Goal: Information Seeking & Learning: Learn about a topic

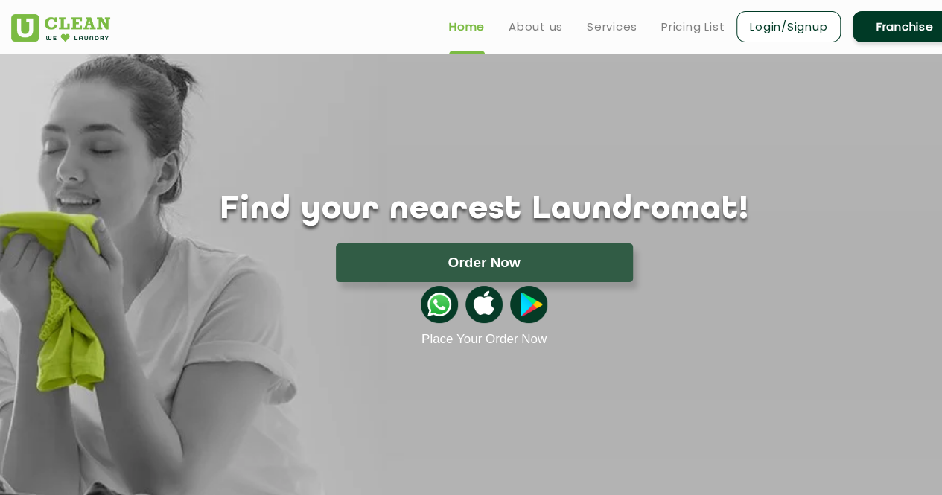
click at [898, 33] on link "Franchise" at bounding box center [904, 26] width 104 height 31
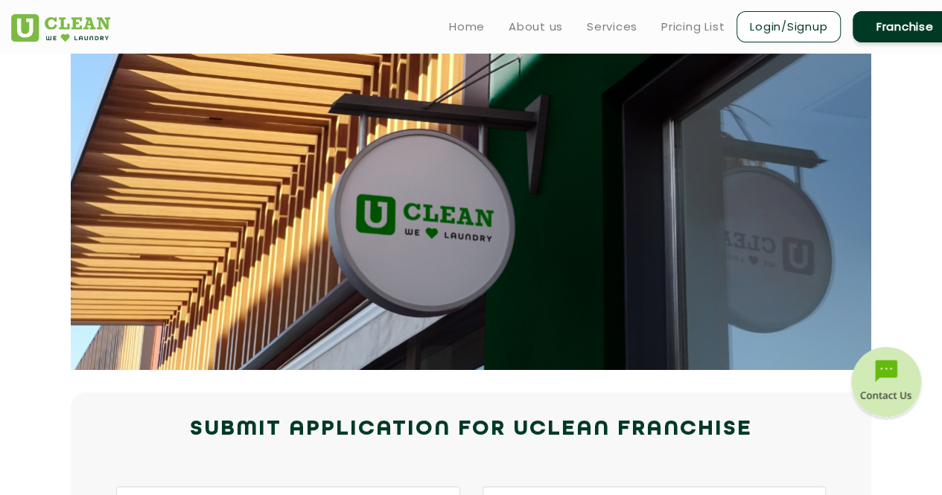
click at [754, 36] on link "Login/Signup" at bounding box center [788, 26] width 104 height 31
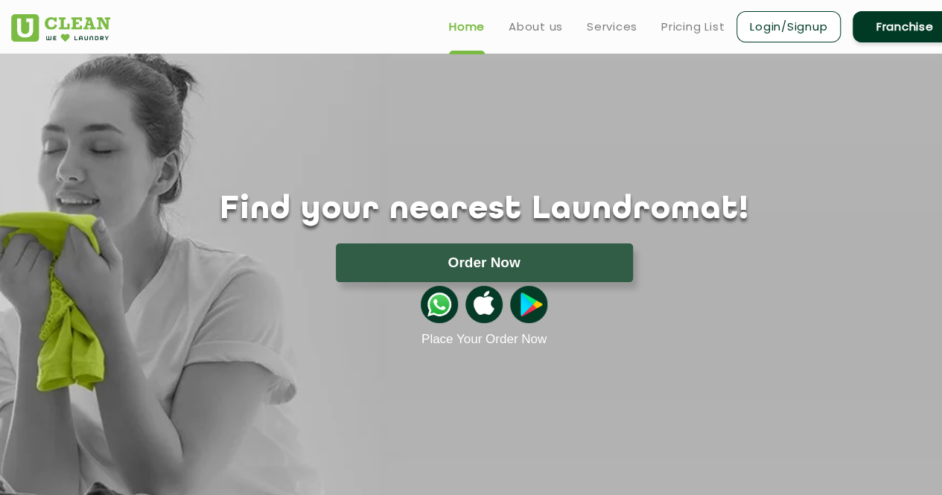
click at [398, 29] on div "Home About us Services Pricing List Login/Signup Franchise" at bounding box center [484, 24] width 968 height 40
drag, startPoint x: 614, startPoint y: 1, endPoint x: 402, endPoint y: 21, distance: 213.1
click at [402, 21] on div "Home About us Services Pricing List Login/Signup Franchise" at bounding box center [484, 24] width 968 height 40
click at [668, 26] on link "Pricing List" at bounding box center [692, 27] width 63 height 18
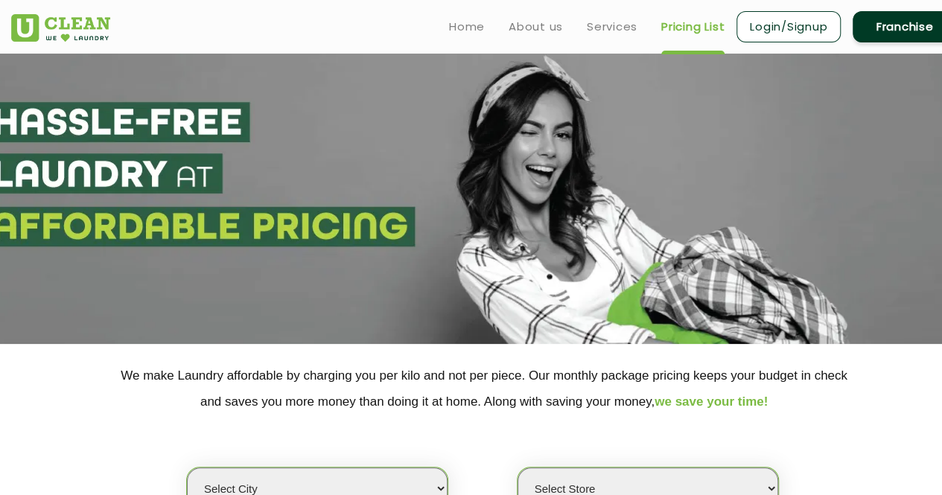
select select "0"
click at [899, 14] on link "Franchise" at bounding box center [904, 26] width 104 height 31
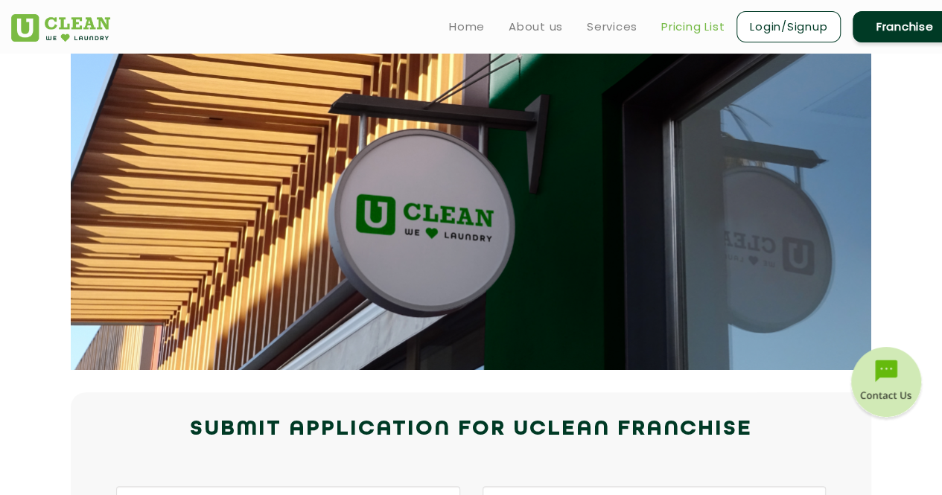
click at [670, 28] on link "Pricing List" at bounding box center [692, 27] width 63 height 18
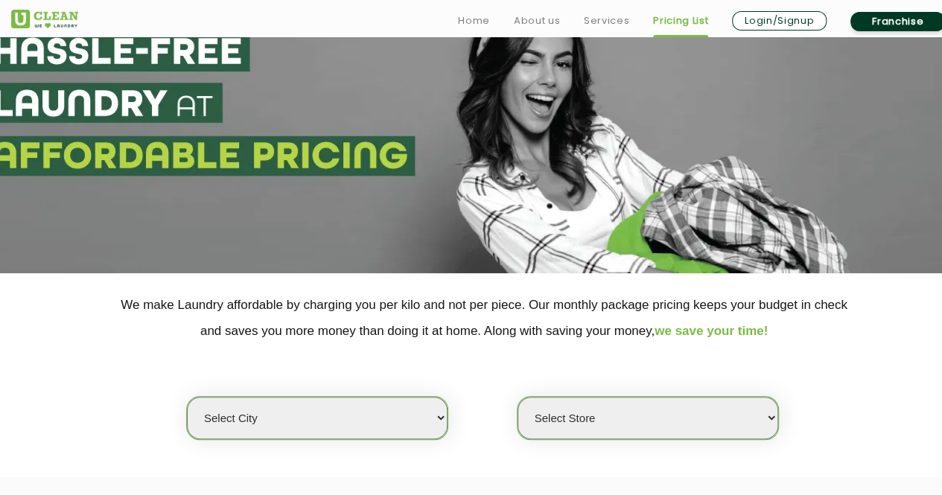
scroll to position [103, 0]
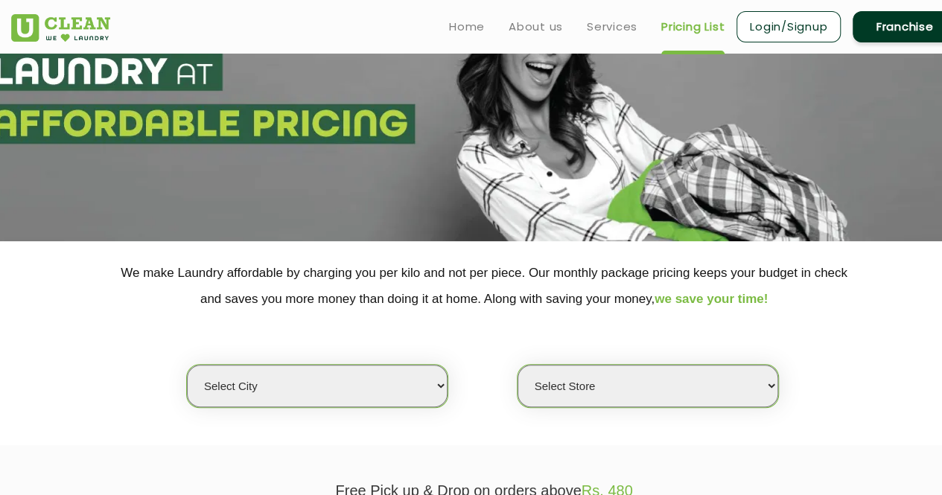
click at [430, 386] on select "Select city [GEOGRAPHIC_DATA] [GEOGRAPHIC_DATA] [GEOGRAPHIC_DATA] [GEOGRAPHIC_D…" at bounding box center [317, 386] width 261 height 42
select select "8"
click at [187, 365] on select "Select city [GEOGRAPHIC_DATA] [GEOGRAPHIC_DATA] [GEOGRAPHIC_DATA] [GEOGRAPHIC_D…" at bounding box center [317, 386] width 261 height 42
click at [578, 386] on select "Select Store [GEOGRAPHIC_DATA] [GEOGRAPHIC_DATA] [GEOGRAPHIC_DATA] [GEOGRAPHIC_…" at bounding box center [647, 386] width 261 height 42
select select "529"
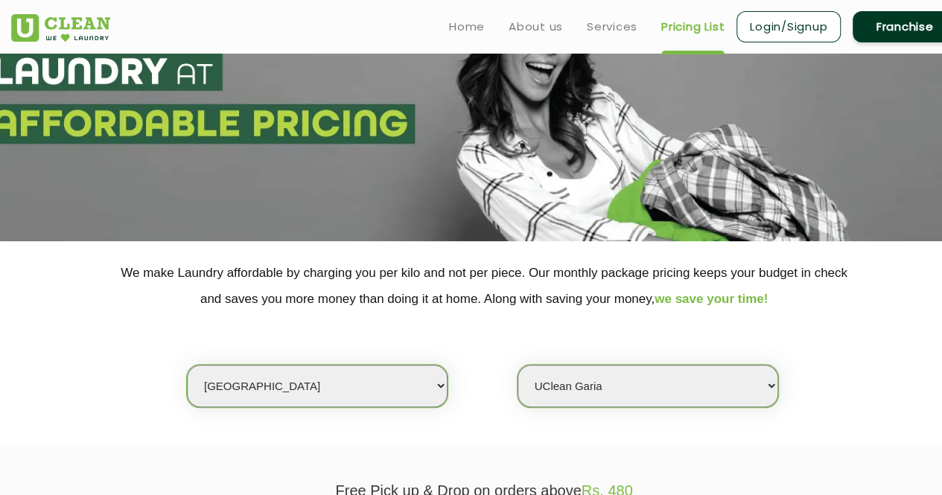
click at [517, 365] on select "Select Store [GEOGRAPHIC_DATA] [GEOGRAPHIC_DATA] [GEOGRAPHIC_DATA] [GEOGRAPHIC_…" at bounding box center [647, 386] width 261 height 42
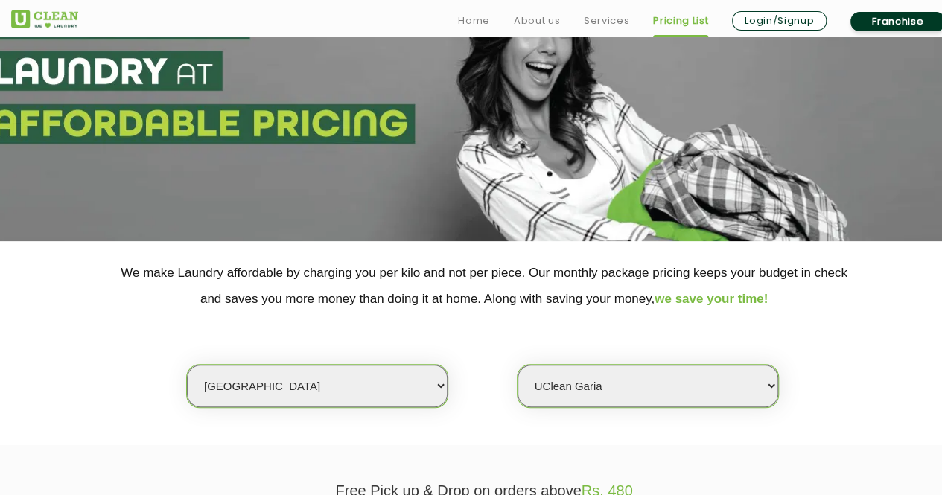
scroll to position [523, 0]
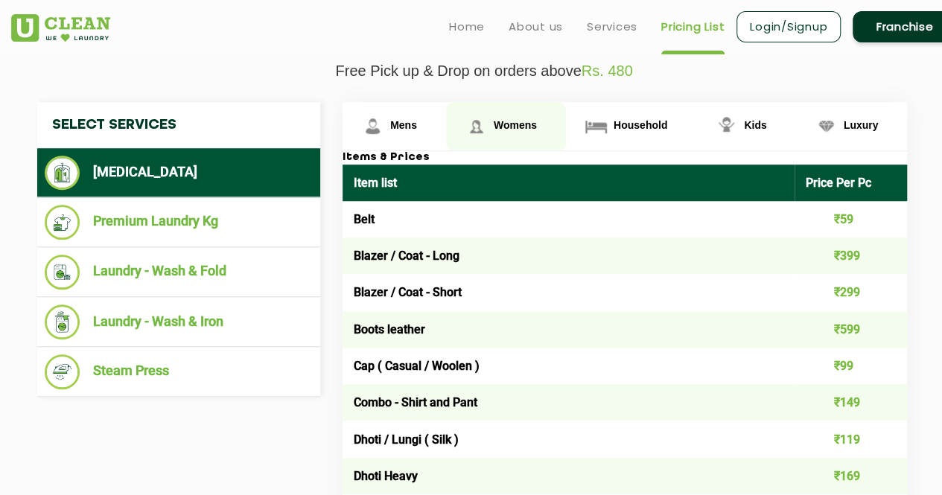
click at [520, 129] on link "Womens" at bounding box center [506, 126] width 120 height 48
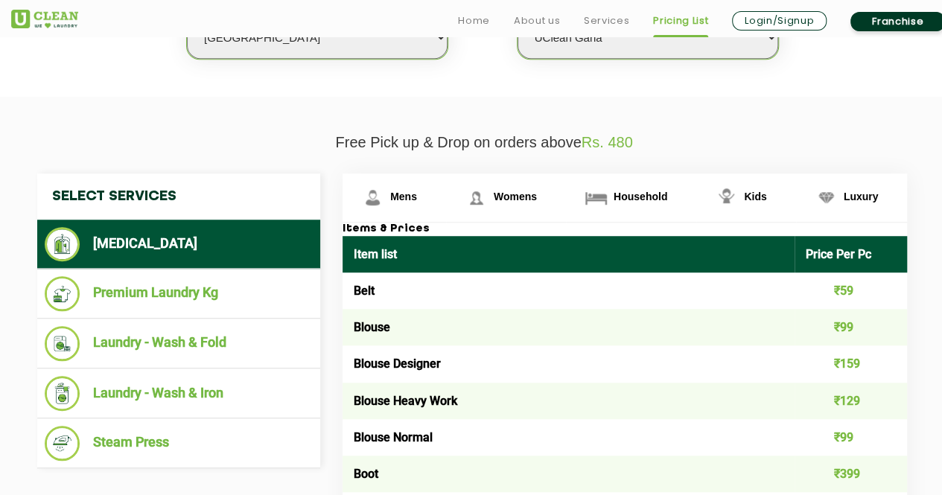
scroll to position [18, 0]
